Goal: Check status: Check status

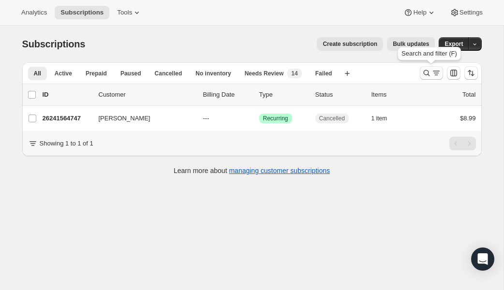
click at [432, 76] on icon "Search and filter results" at bounding box center [437, 73] width 10 height 10
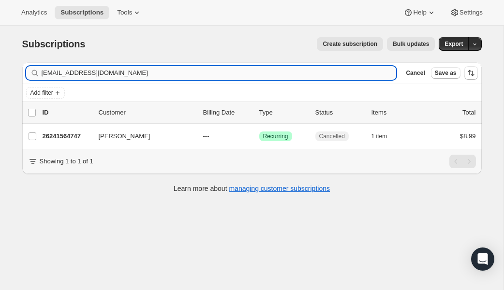
click at [175, 76] on input "[EMAIL_ADDRESS][DOMAIN_NAME]" at bounding box center [219, 73] width 355 height 14
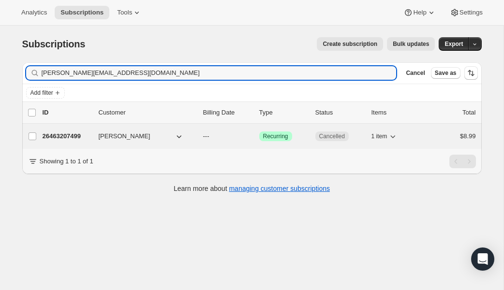
type input "[PERSON_NAME][EMAIL_ADDRESS][DOMAIN_NAME]"
click at [61, 139] on p "26463207499" at bounding box center [67, 137] width 48 height 10
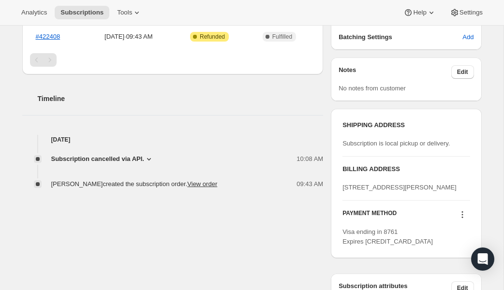
scroll to position [273, 0]
click at [149, 161] on icon at bounding box center [149, 159] width 10 height 10
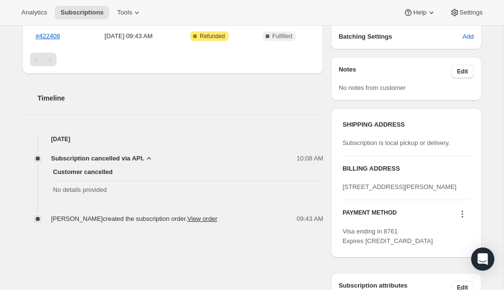
click at [149, 162] on icon at bounding box center [149, 159] width 10 height 10
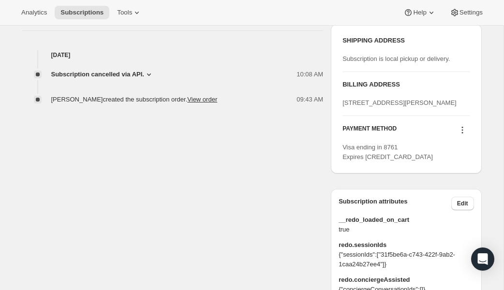
scroll to position [0, 0]
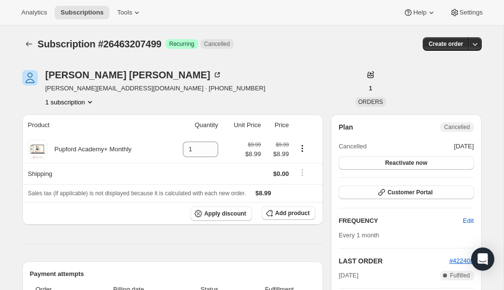
click at [30, 34] on div "Subscription #26463207499. This page is ready Subscription #26463207499 Success…" at bounding box center [252, 44] width 460 height 37
click at [30, 43] on icon "Subscriptions" at bounding box center [29, 44] width 10 height 10
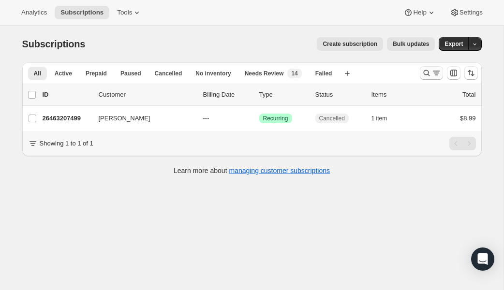
click at [433, 73] on icon "Search and filter results" at bounding box center [437, 73] width 10 height 10
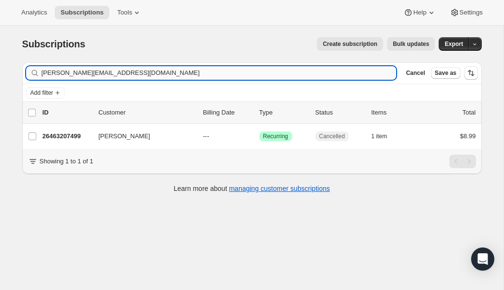
click at [143, 72] on input "[PERSON_NAME][EMAIL_ADDRESS][DOMAIN_NAME]" at bounding box center [219, 73] width 355 height 14
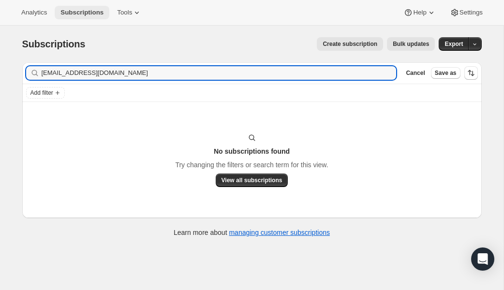
type input "[EMAIL_ADDRESS][DOMAIN_NAME]"
click at [120, 66] on input "[EMAIL_ADDRESS][DOMAIN_NAME]" at bounding box center [211, 73] width 338 height 14
click at [120, 70] on input "[EMAIL_ADDRESS][DOMAIN_NAME]" at bounding box center [211, 73] width 338 height 14
